Goal: Find specific page/section

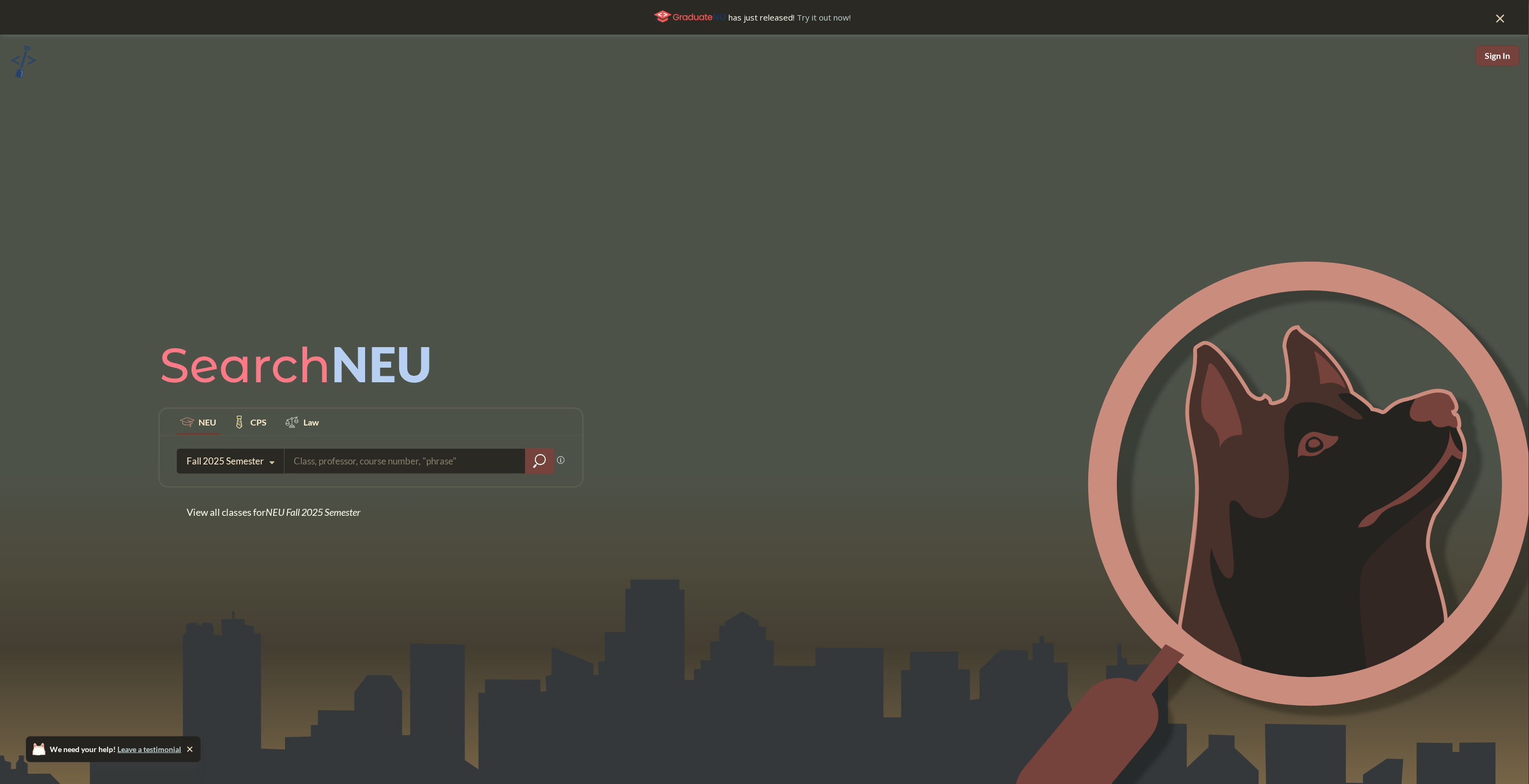
click at [432, 460] on input "search" at bounding box center [406, 460] width 225 height 23
type input "Machine"
click at [298, 469] on input "search" at bounding box center [406, 460] width 225 height 23
click at [264, 461] on icon at bounding box center [271, 463] width 21 height 31
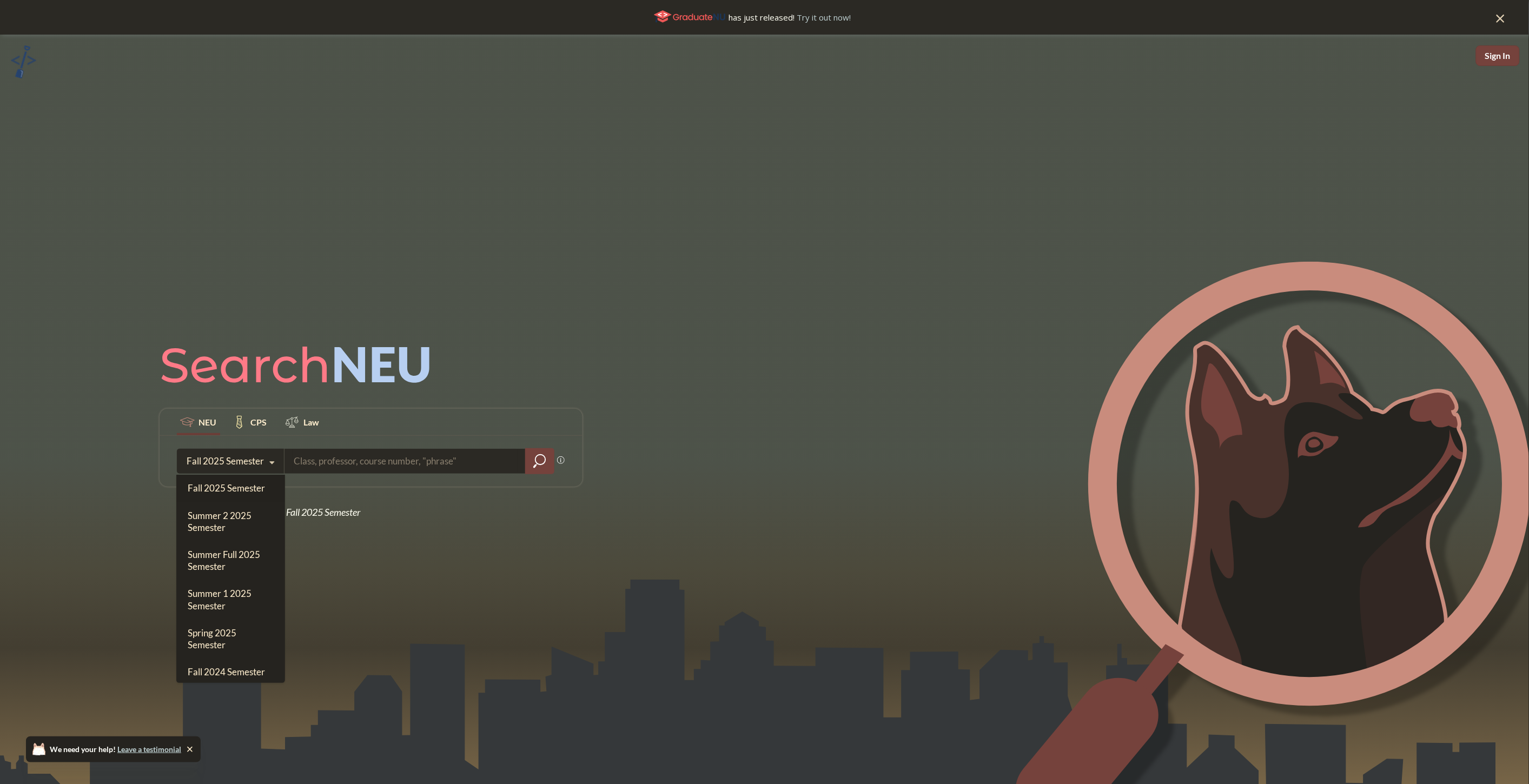
click at [352, 406] on div "NEU CPS Law Phrase search guarantees the exact search appears in the results. E…" at bounding box center [371, 426] width 436 height 184
